Goal: Transaction & Acquisition: Download file/media

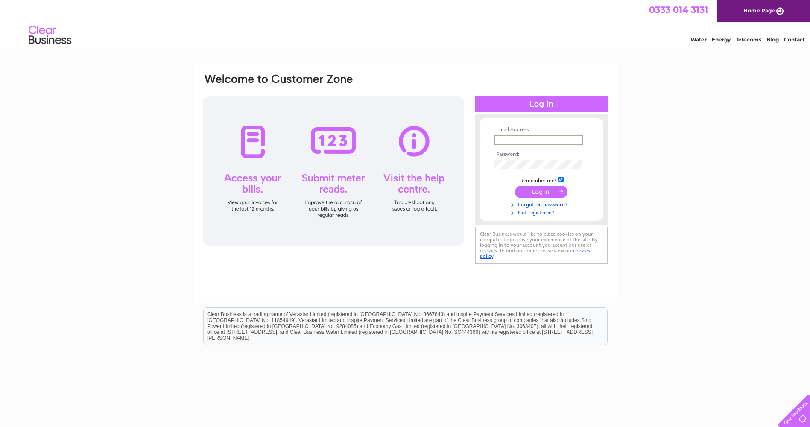
click at [544, 143] on input "text" at bounding box center [538, 140] width 89 height 10
type input "clare.dooley@strathkelvin.com"
click at [515, 186] on input "submit" at bounding box center [541, 192] width 53 height 12
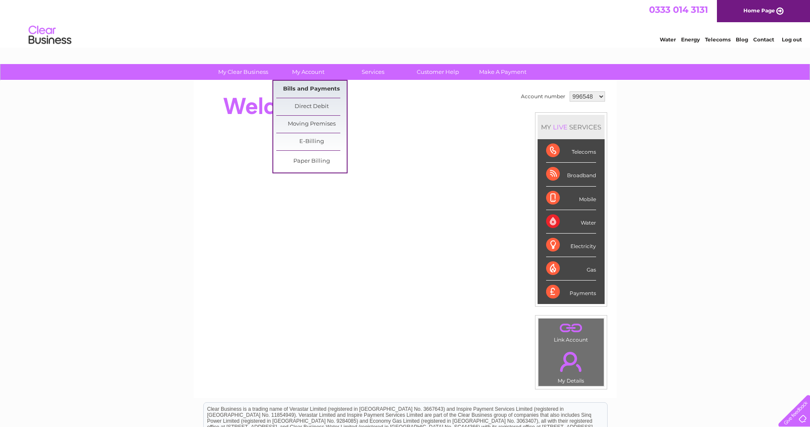
click at [308, 83] on link "Bills and Payments" at bounding box center [311, 89] width 70 height 17
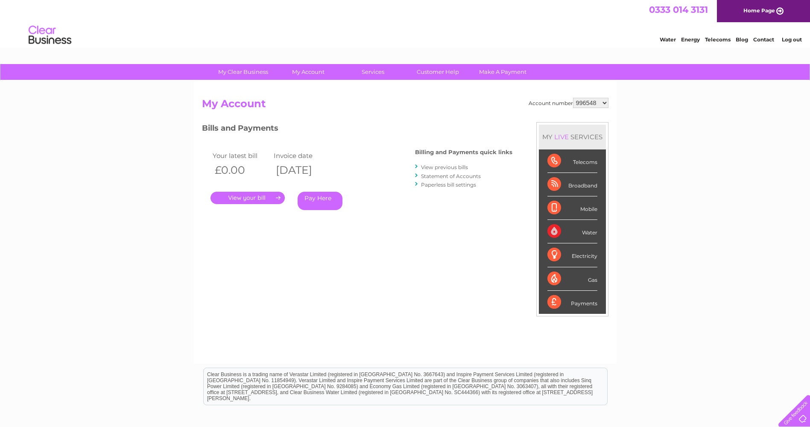
click at [597, 98] on select "996548 1120806" at bounding box center [590, 103] width 35 height 10
select select "1120806"
click at [574, 98] on select "996548 1120806" at bounding box center [590, 103] width 35 height 10
click at [249, 200] on link "." at bounding box center [248, 198] width 74 height 12
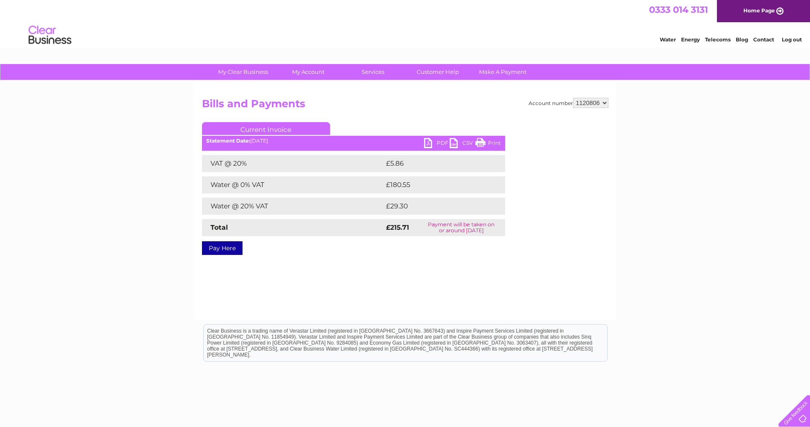
click at [436, 141] on link "PDF" at bounding box center [437, 144] width 26 height 12
